Goal: Transaction & Acquisition: Purchase product/service

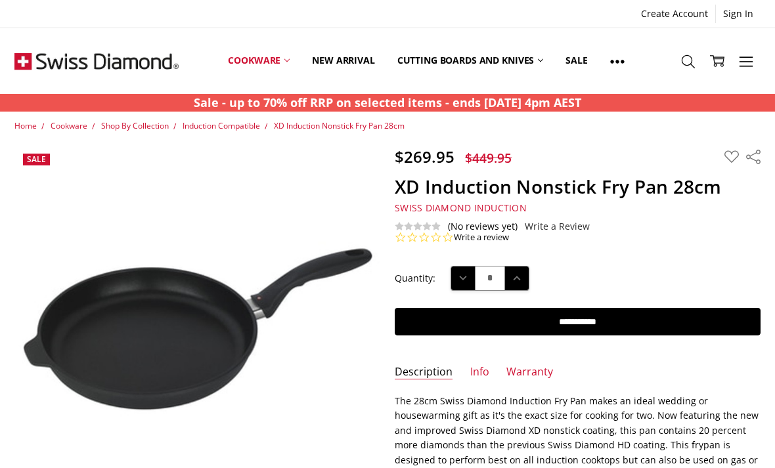
click at [270, 68] on link "Cookware" at bounding box center [259, 61] width 84 height 58
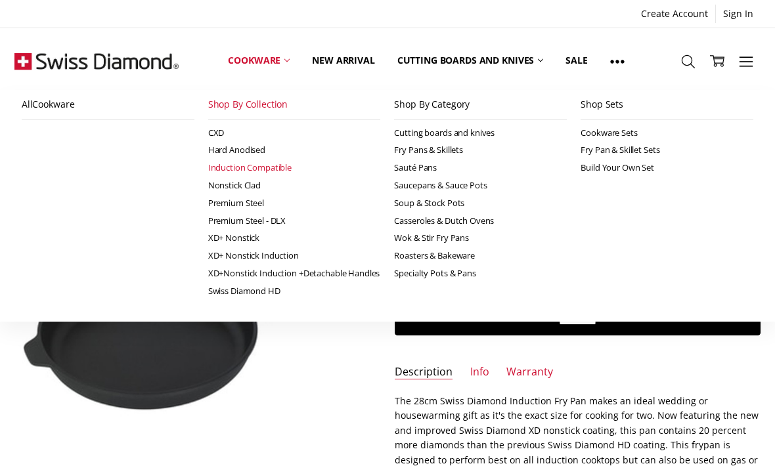
click at [212, 231] on link "XD+ Nonstick" at bounding box center [294, 238] width 173 height 18
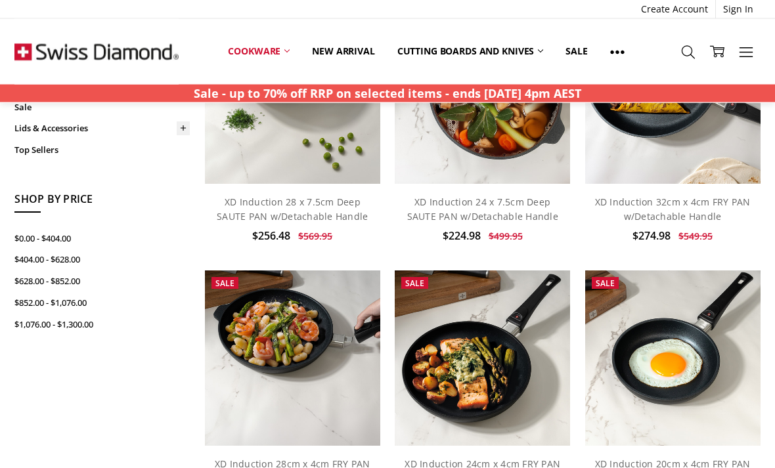
scroll to position [446, 0]
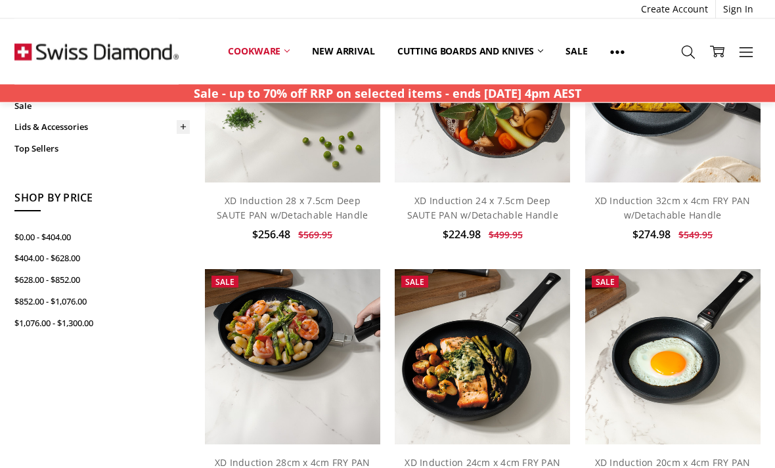
click at [122, 380] on div "Show Filters Filter Browse by Categories Cookware Shop By Collection CXD Hard A…" at bounding box center [387, 248] width 761 height 1095
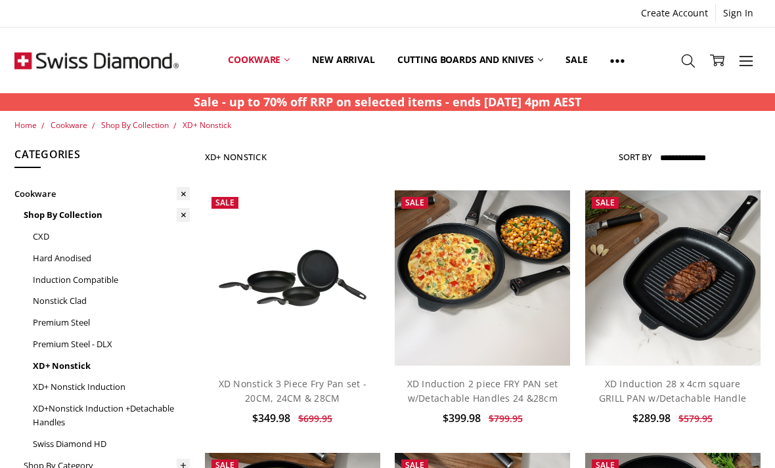
scroll to position [1, 0]
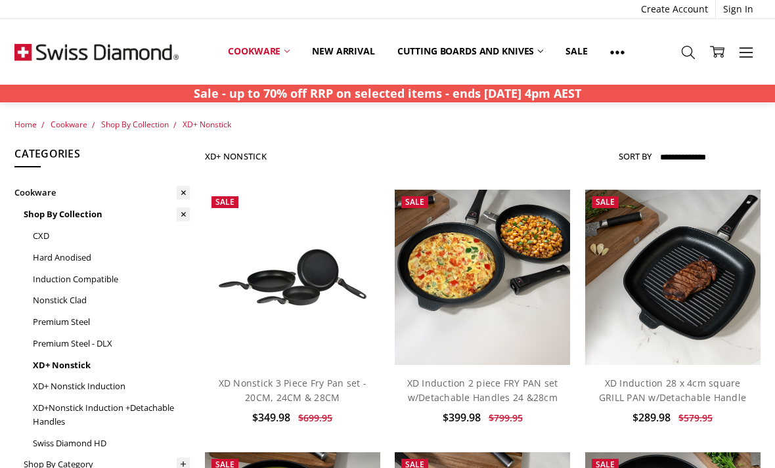
click at [242, 51] on link "Cookware" at bounding box center [259, 51] width 84 height 29
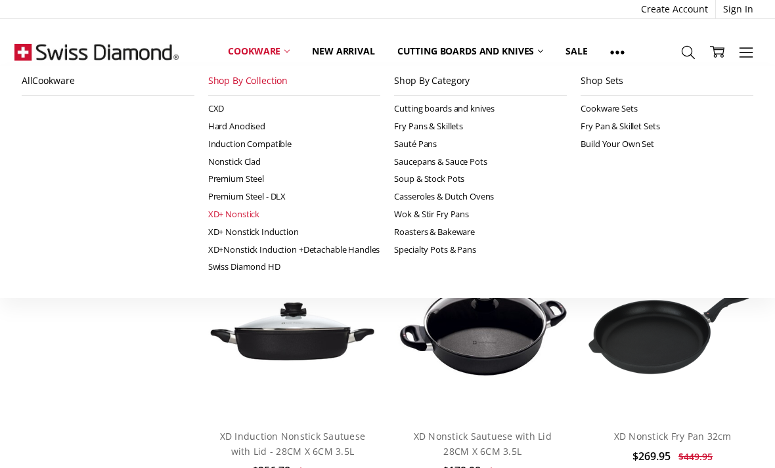
scroll to position [2602, 0]
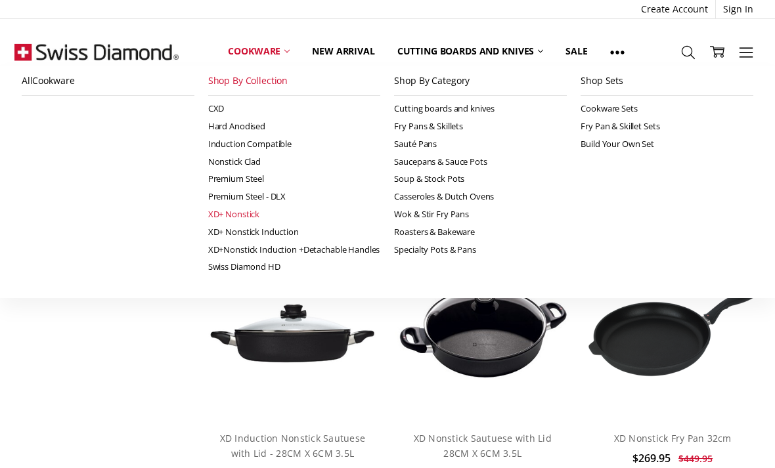
click at [74, 268] on li "All Cookware" at bounding box center [107, 171] width 187 height 210
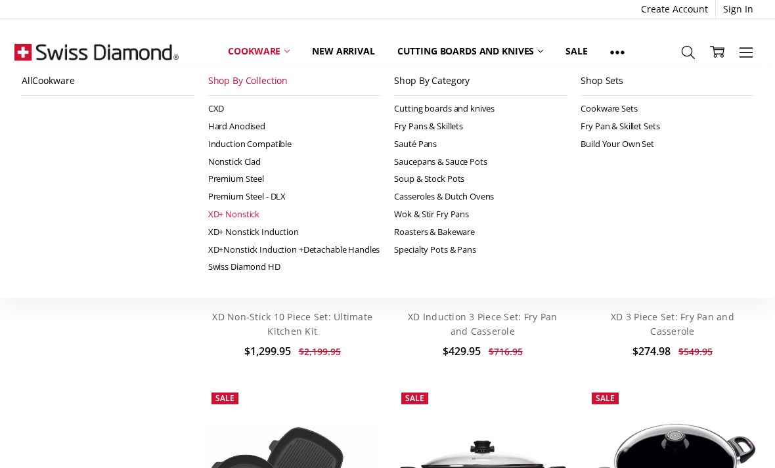
scroll to position [1394, 0]
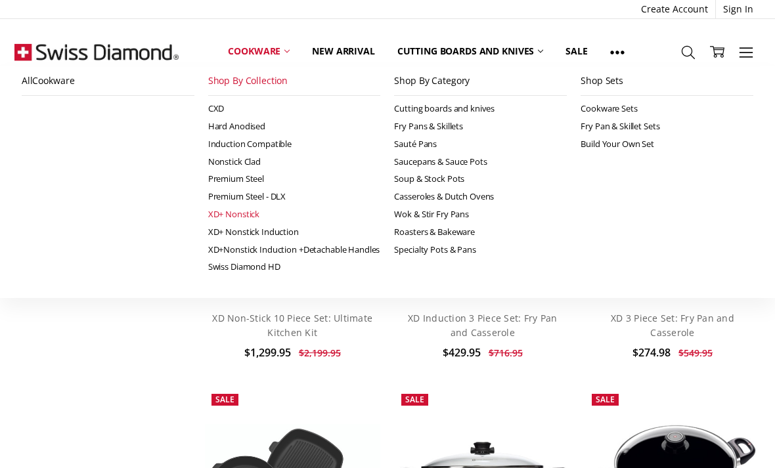
click at [682, 318] on link "XD 3 Piece Set: Fry Pan and Casserole" at bounding box center [673, 325] width 124 height 27
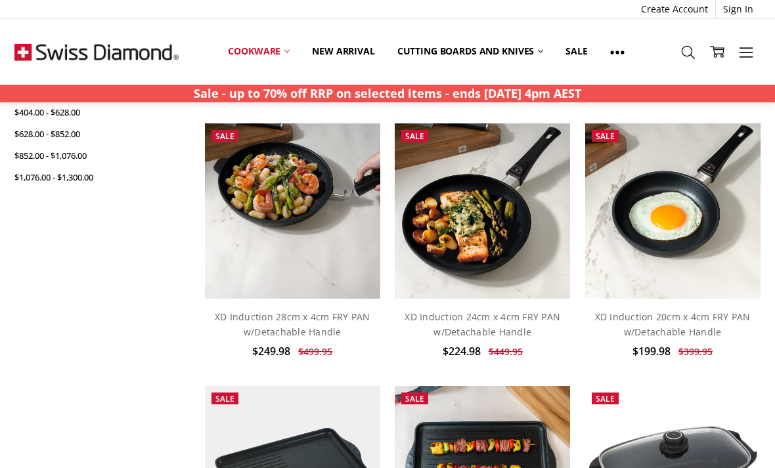
scroll to position [599, 0]
